Goal: Information Seeking & Learning: Compare options

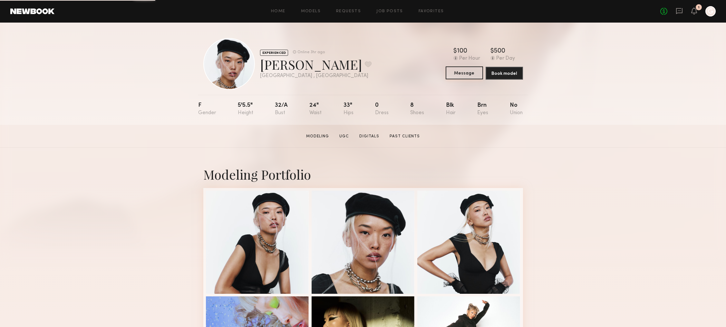
click at [459, 73] on button "Message" at bounding box center [464, 72] width 37 height 13
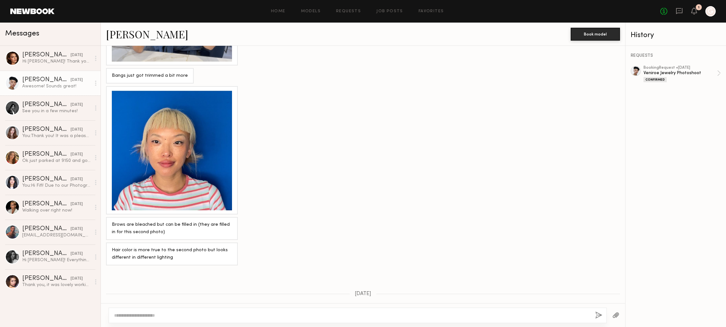
scroll to position [568, 0]
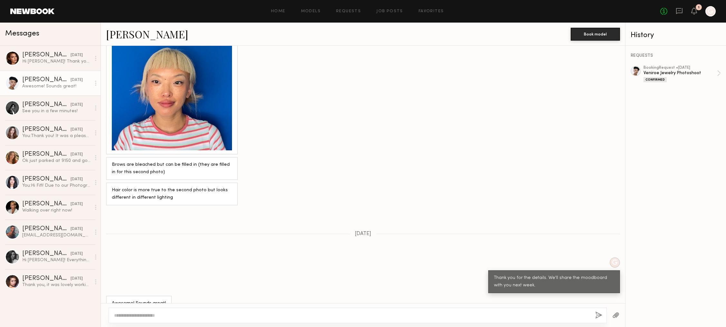
click at [259, 311] on div at bounding box center [358, 314] width 498 height 15
click at [262, 314] on textarea at bounding box center [352, 315] width 476 height 6
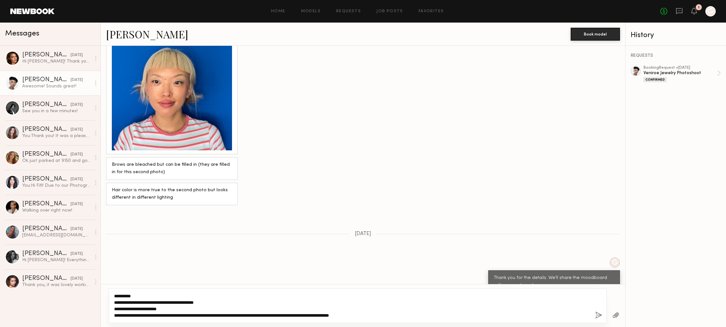
click at [131, 308] on textarea "**********" at bounding box center [352, 306] width 476 height 26
click at [169, 309] on textarea "**********" at bounding box center [352, 306] width 476 height 26
click at [398, 315] on textarea "**********" at bounding box center [352, 306] width 476 height 26
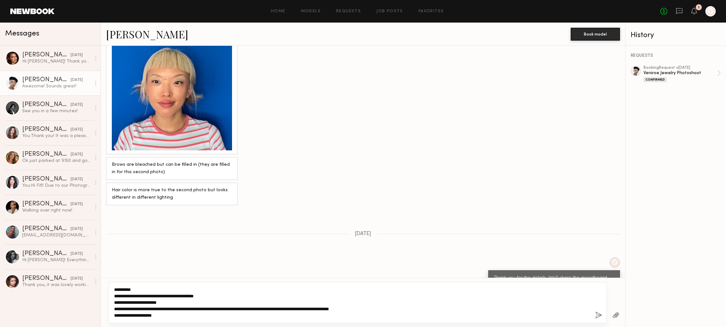
click at [162, 317] on textarea "**********" at bounding box center [352, 302] width 476 height 32
click at [165, 316] on textarea "**********" at bounding box center [352, 302] width 476 height 32
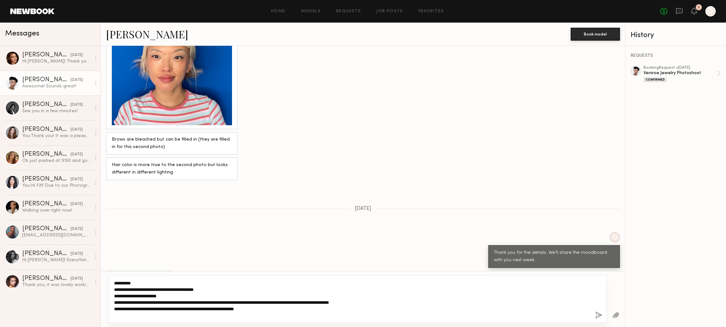
scroll to position [600, 0]
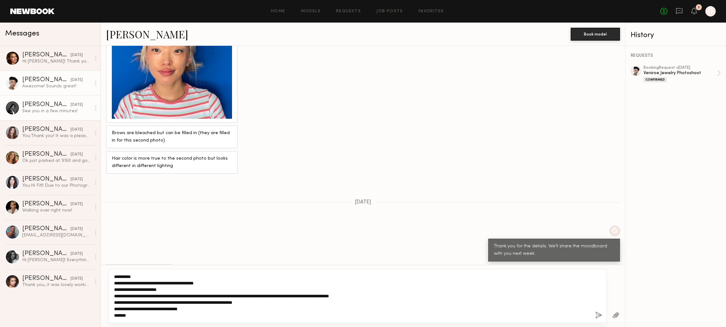
type textarea "**********"
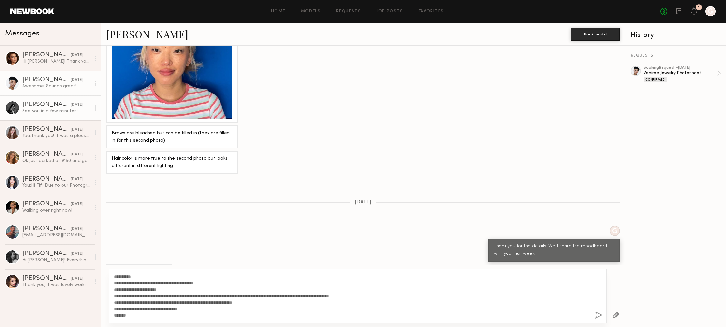
click at [62, 106] on div "Laurence M." at bounding box center [46, 105] width 48 height 6
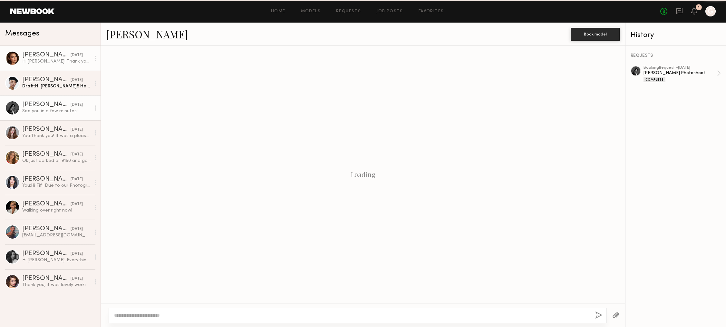
scroll to position [871, 0]
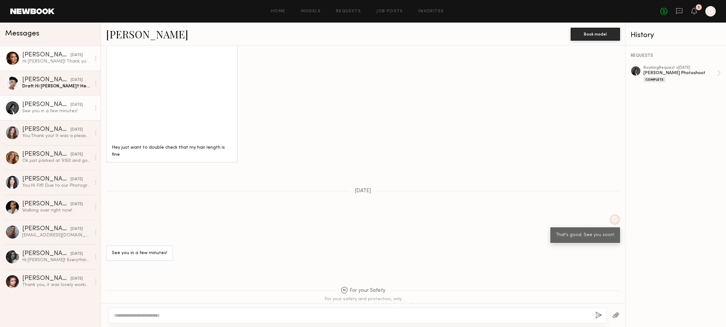
click at [67, 62] on div "Hi Yooni! Thank you so much for letting me know and I hope to work with you in …" at bounding box center [56, 61] width 69 height 6
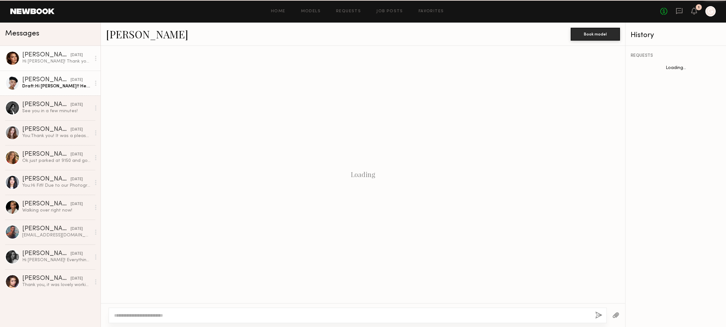
scroll to position [270, 0]
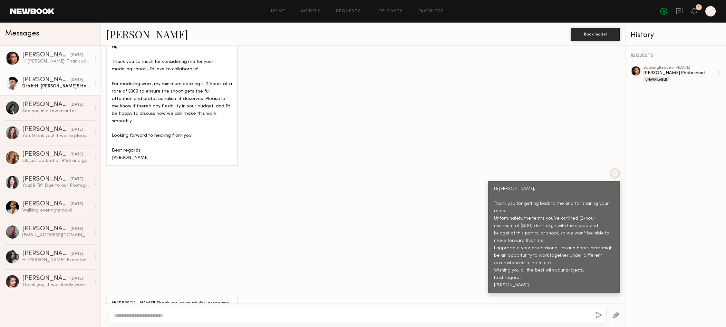
click at [60, 79] on div "Angel L." at bounding box center [46, 80] width 48 height 6
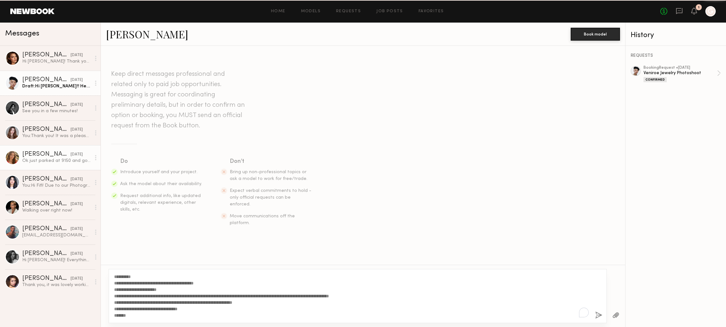
scroll to position [568, 0]
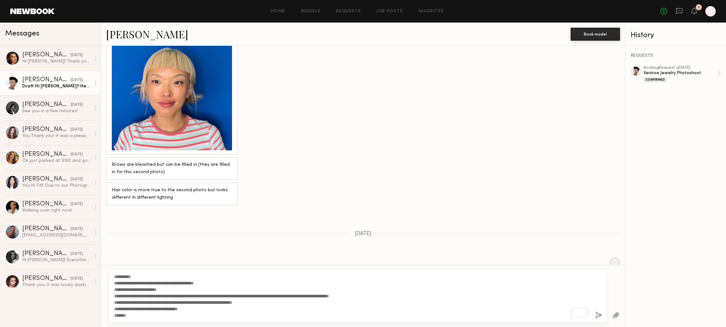
click at [135, 317] on textarea "**********" at bounding box center [352, 295] width 476 height 45
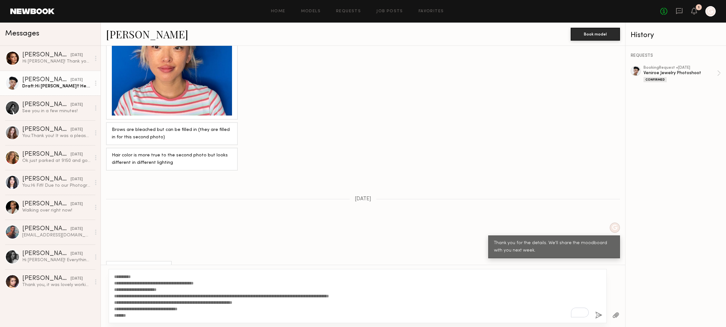
scroll to position [606, 0]
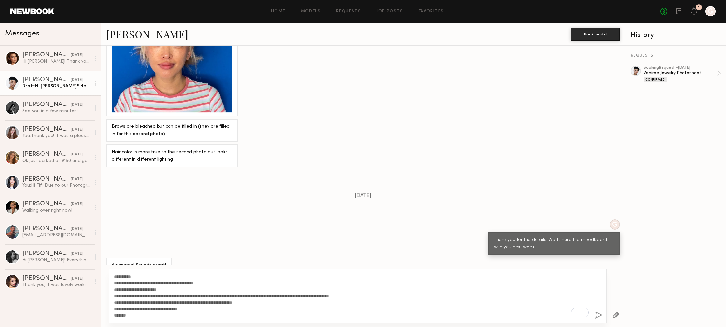
click at [149, 276] on textarea "**********" at bounding box center [352, 295] width 476 height 45
type textarea "**********"
click at [599, 313] on button "button" at bounding box center [598, 315] width 7 height 8
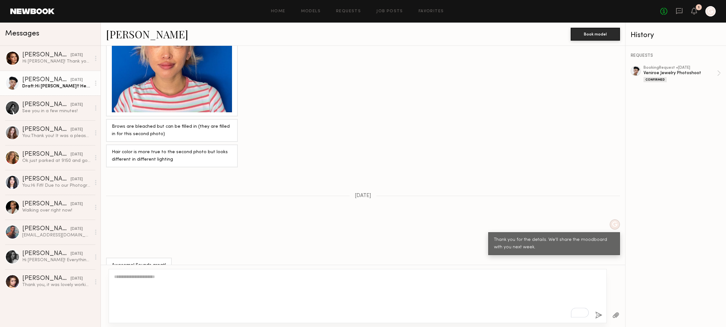
scroll to position [764, 0]
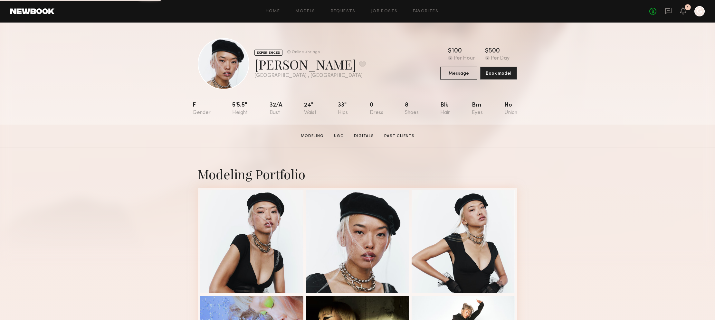
click at [40, 6] on header "Home Models Requests Job Posts Favorites Sign Out No fees up to $5,000 1 G" at bounding box center [357, 11] width 715 height 23
click at [40, 8] on link at bounding box center [32, 11] width 44 height 6
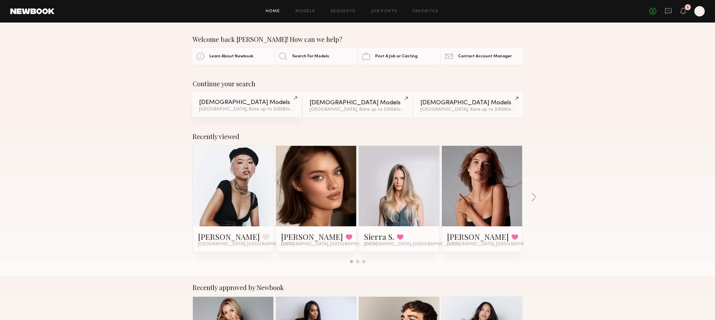
click at [295, 100] on div "Female Models" at bounding box center [247, 103] width 96 height 6
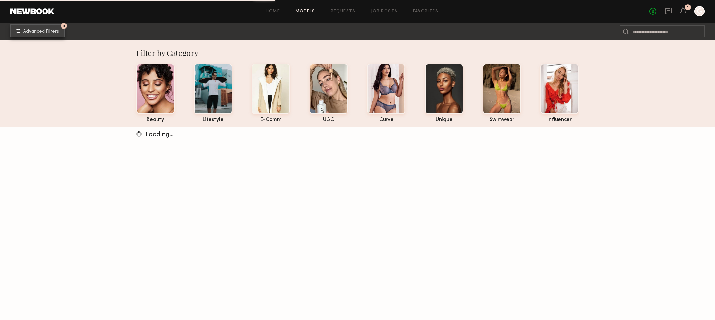
click at [53, 35] on button "4 Advanced Filters" at bounding box center [37, 30] width 54 height 13
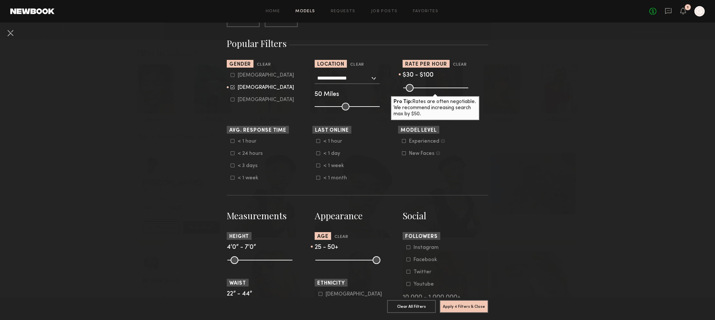
scroll to position [114, 0]
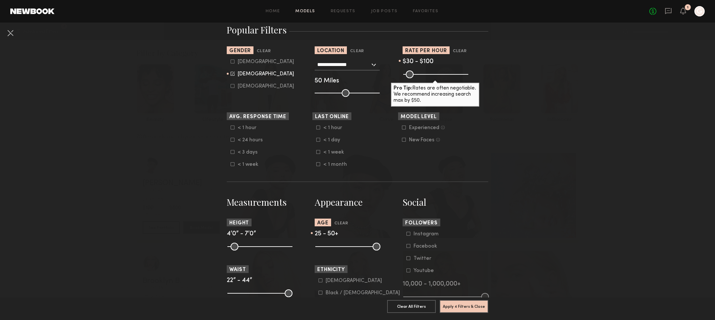
click at [335, 250] on common-range-minmax at bounding box center [347, 246] width 65 height 8
drag, startPoint x: 332, startPoint y: 247, endPoint x: 336, endPoint y: 247, distance: 4.8
type input "**"
click at [336, 247] on input "range" at bounding box center [347, 247] width 65 height 8
drag, startPoint x: 374, startPoint y: 247, endPoint x: 350, endPoint y: 249, distance: 24.2
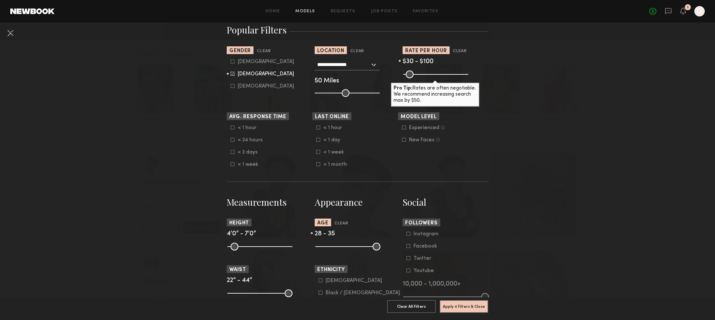
type input "**"
click at [350, 249] on input "range" at bounding box center [347, 247] width 65 height 8
click at [450, 301] on button "Apply 4 Filters & Close" at bounding box center [464, 306] width 49 height 13
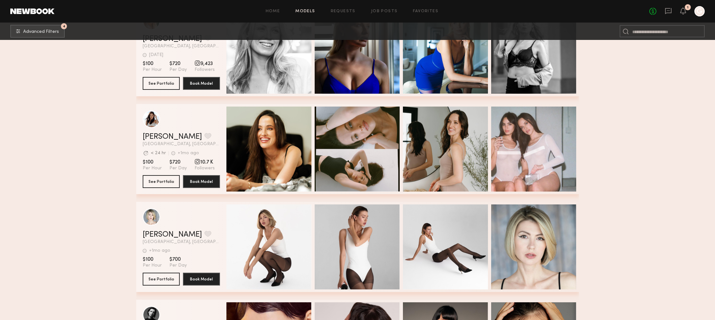
scroll to position [3869, 0]
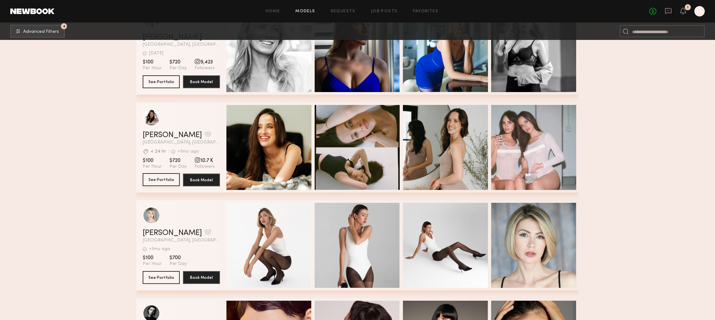
click at [161, 183] on button "See Portfolio" at bounding box center [161, 179] width 37 height 13
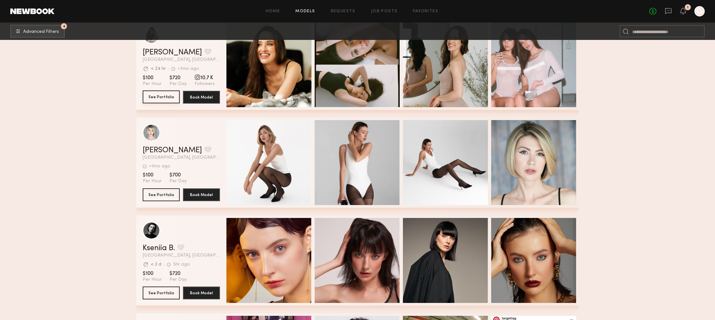
scroll to position [3965, 0]
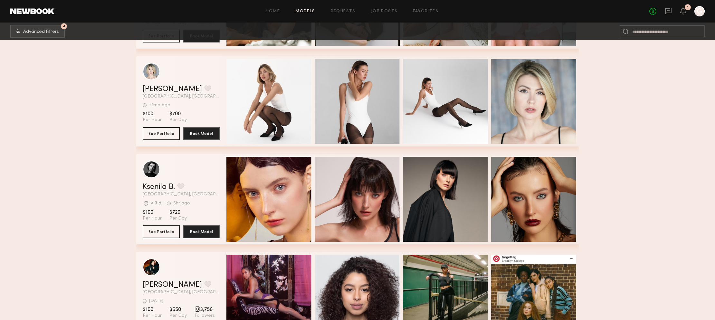
click at [160, 234] on button "See Portfolio" at bounding box center [161, 232] width 37 height 13
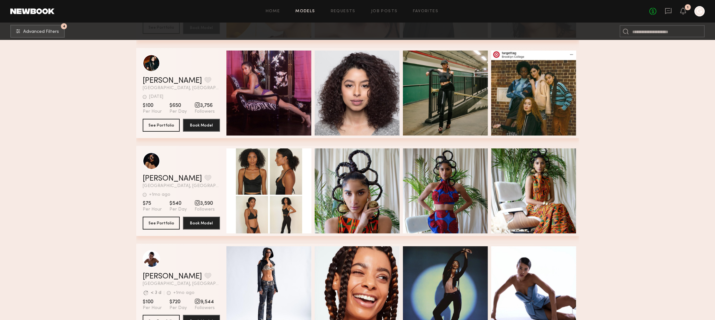
scroll to position [4217, 0]
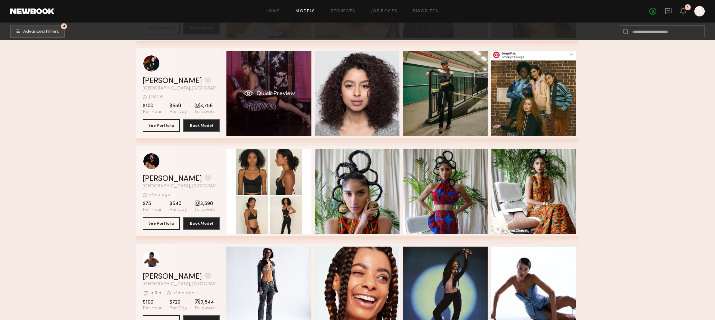
click at [260, 95] on span "Quick Preview" at bounding box center [275, 94] width 39 height 6
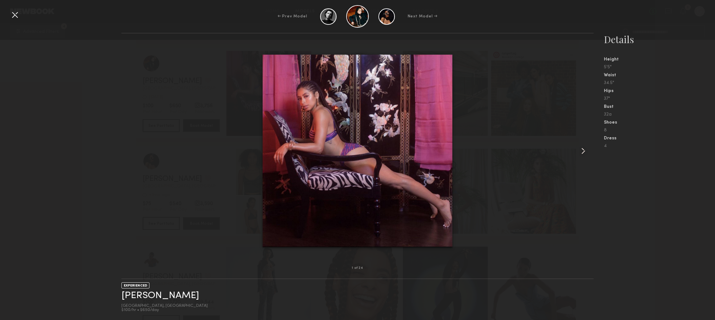
click at [583, 151] on common-icon at bounding box center [583, 151] width 10 height 10
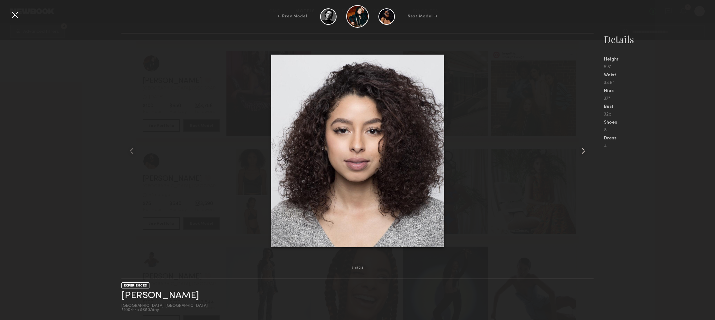
click at [583, 151] on common-icon at bounding box center [583, 151] width 10 height 10
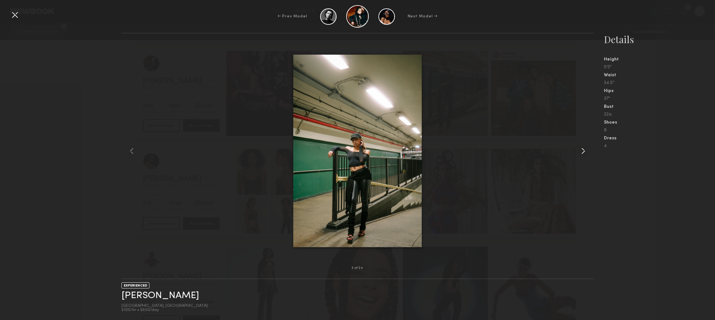
click at [583, 151] on common-icon at bounding box center [583, 151] width 10 height 10
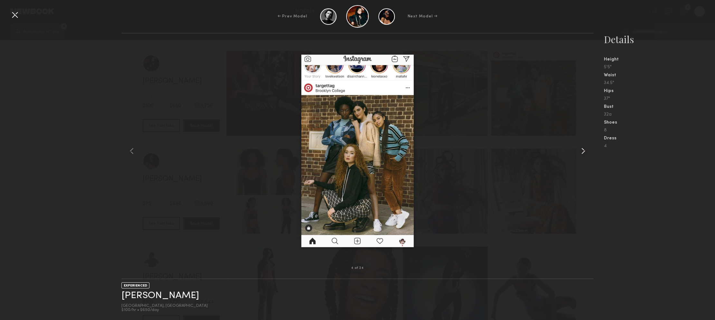
click at [583, 151] on common-icon at bounding box center [583, 151] width 10 height 10
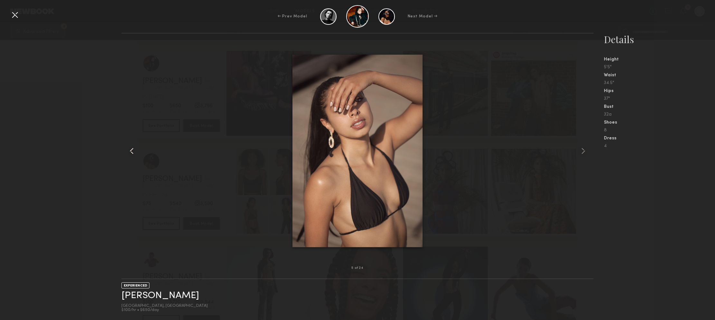
click at [131, 153] on common-icon at bounding box center [132, 151] width 10 height 10
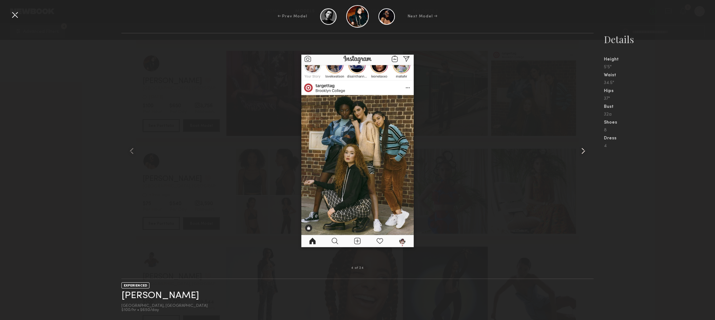
click at [583, 151] on common-icon at bounding box center [583, 151] width 10 height 10
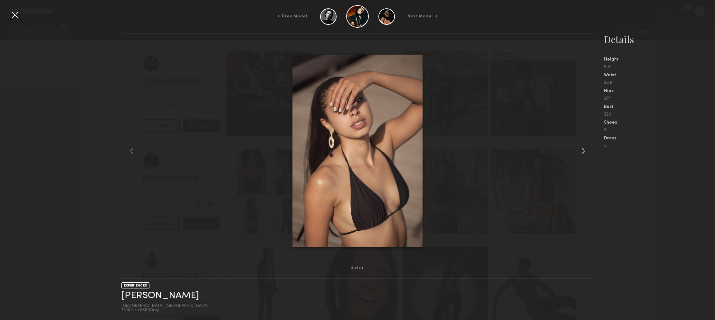
click at [583, 151] on common-icon at bounding box center [583, 151] width 10 height 10
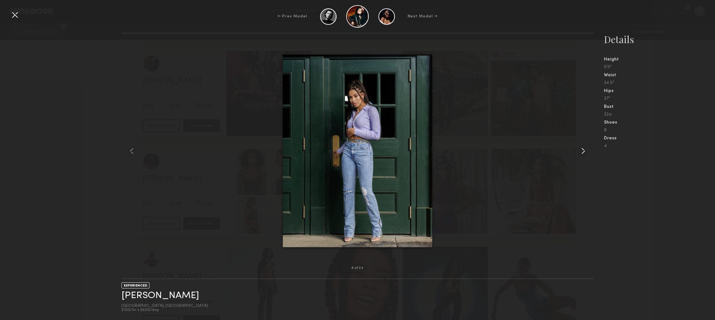
click at [583, 151] on common-icon at bounding box center [583, 151] width 10 height 10
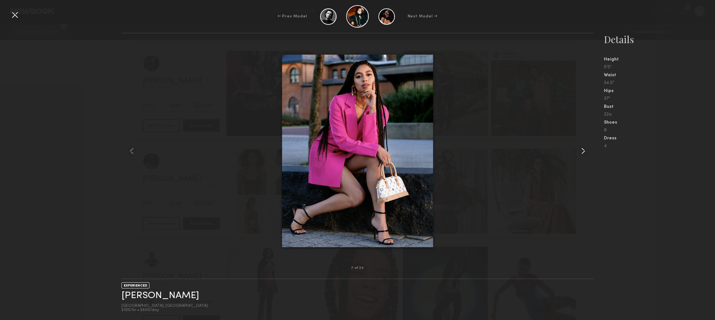
click at [583, 151] on common-icon at bounding box center [583, 151] width 10 height 10
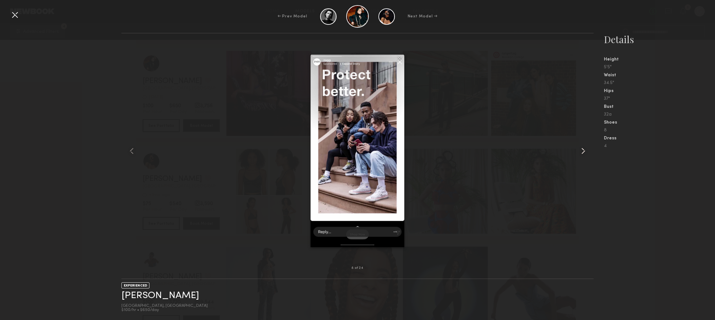
click at [582, 150] on common-icon at bounding box center [583, 151] width 10 height 10
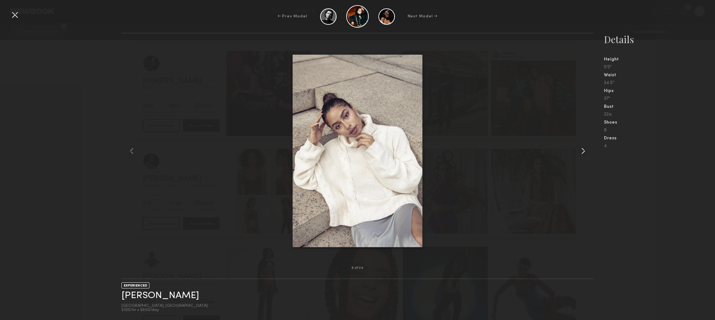
click at [582, 150] on common-icon at bounding box center [583, 151] width 10 height 10
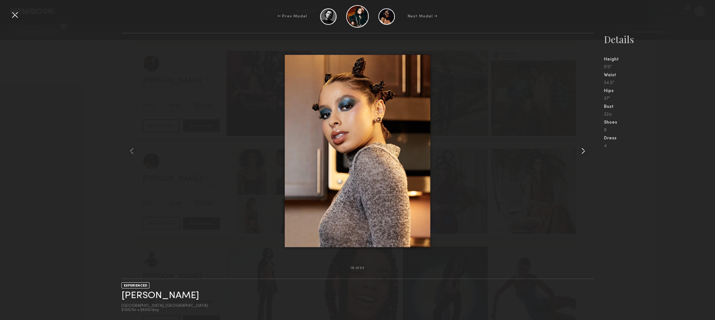
click at [582, 150] on common-icon at bounding box center [583, 151] width 10 height 10
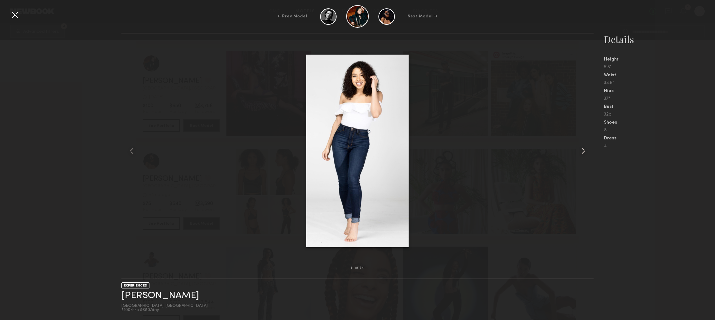
click at [582, 150] on common-icon at bounding box center [583, 151] width 10 height 10
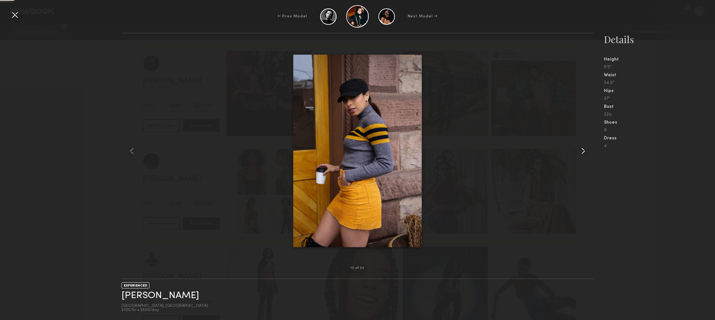
click at [582, 150] on common-icon at bounding box center [583, 151] width 10 height 10
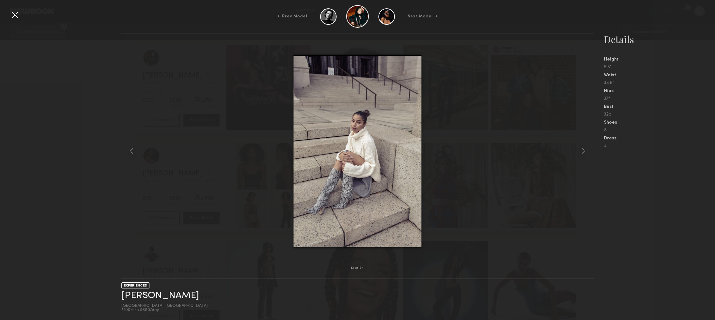
click at [15, 15] on div at bounding box center [15, 15] width 10 height 10
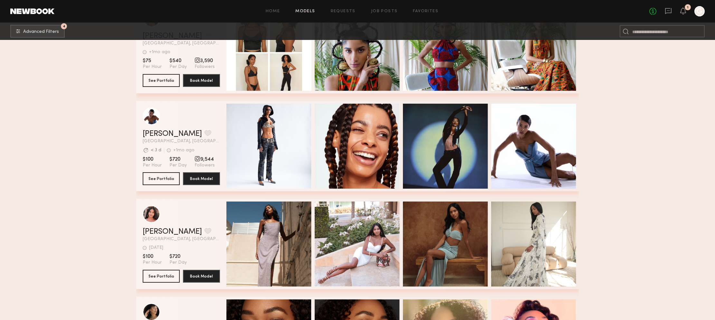
scroll to position [4393, 0]
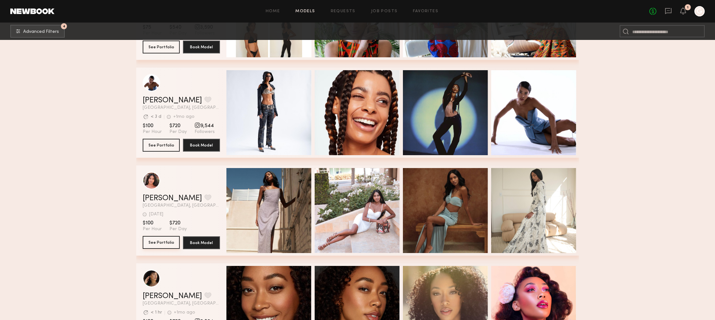
click at [165, 239] on button "See Portfolio" at bounding box center [161, 242] width 37 height 13
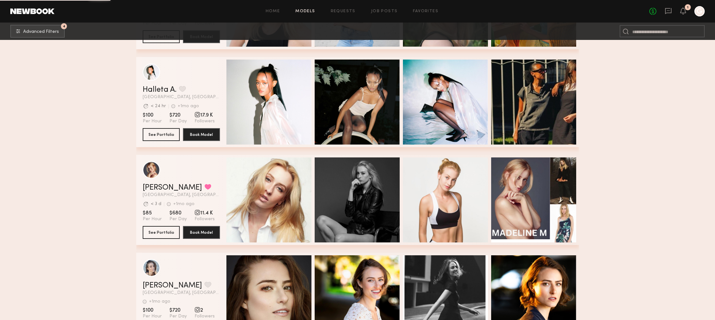
scroll to position [5579, 0]
click at [161, 91] on link "Halleta A." at bounding box center [160, 90] width 34 height 8
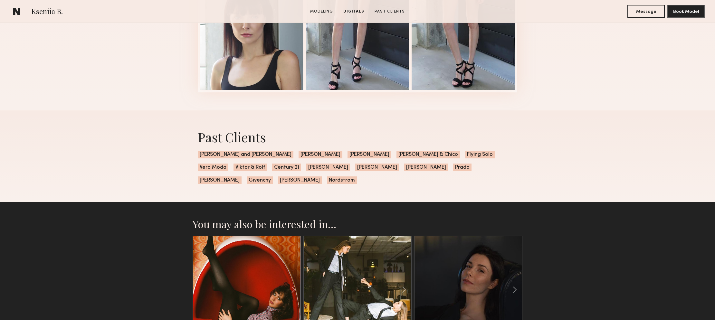
scroll to position [913, 0]
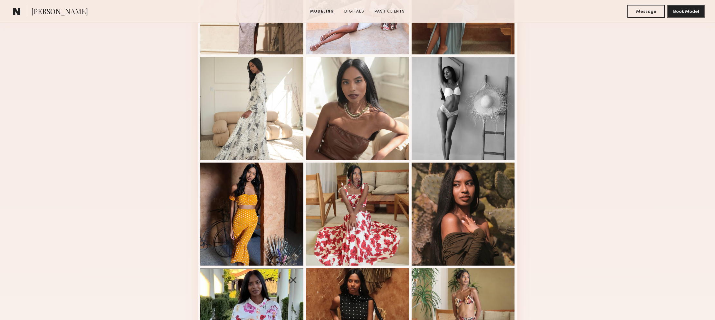
scroll to position [268, 0]
